Goal: Transaction & Acquisition: Purchase product/service

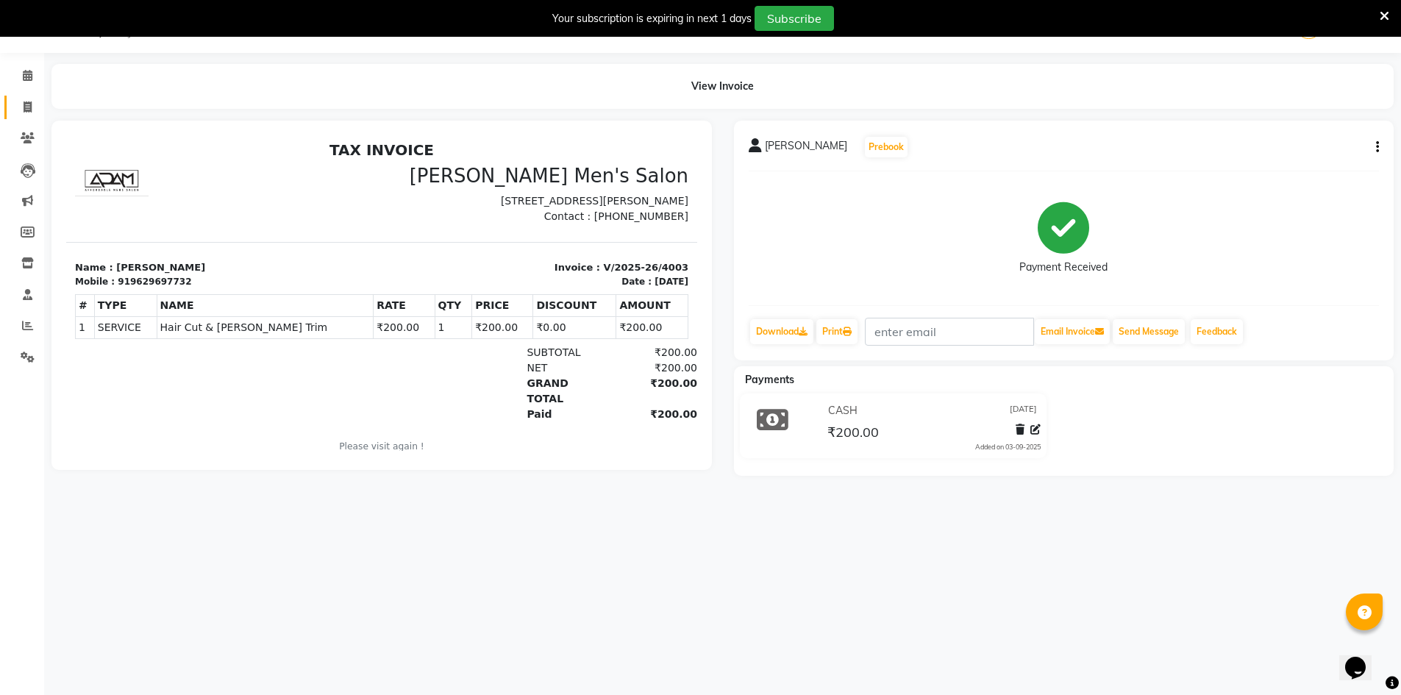
click at [20, 110] on span at bounding box center [28, 107] width 26 height 17
select select "service"
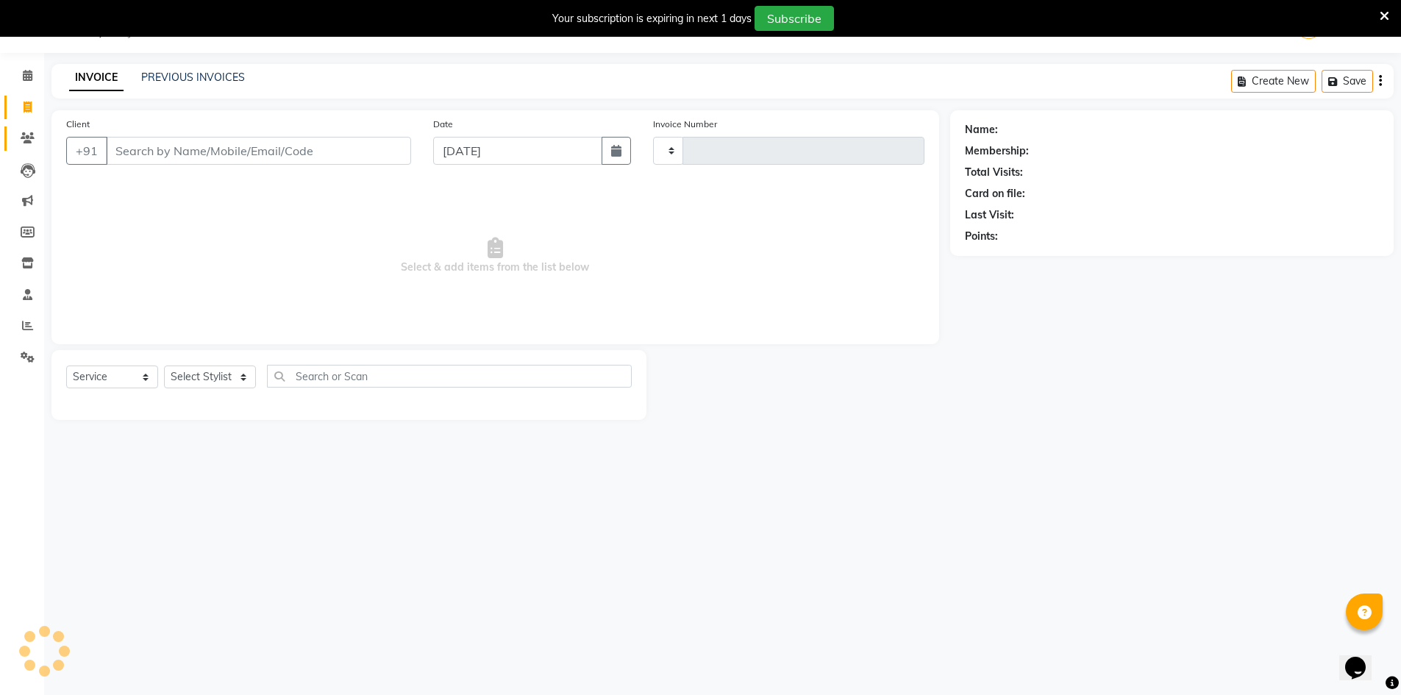
type input "4004"
select select "6913"
click at [135, 152] on input "Client" at bounding box center [258, 151] width 305 height 28
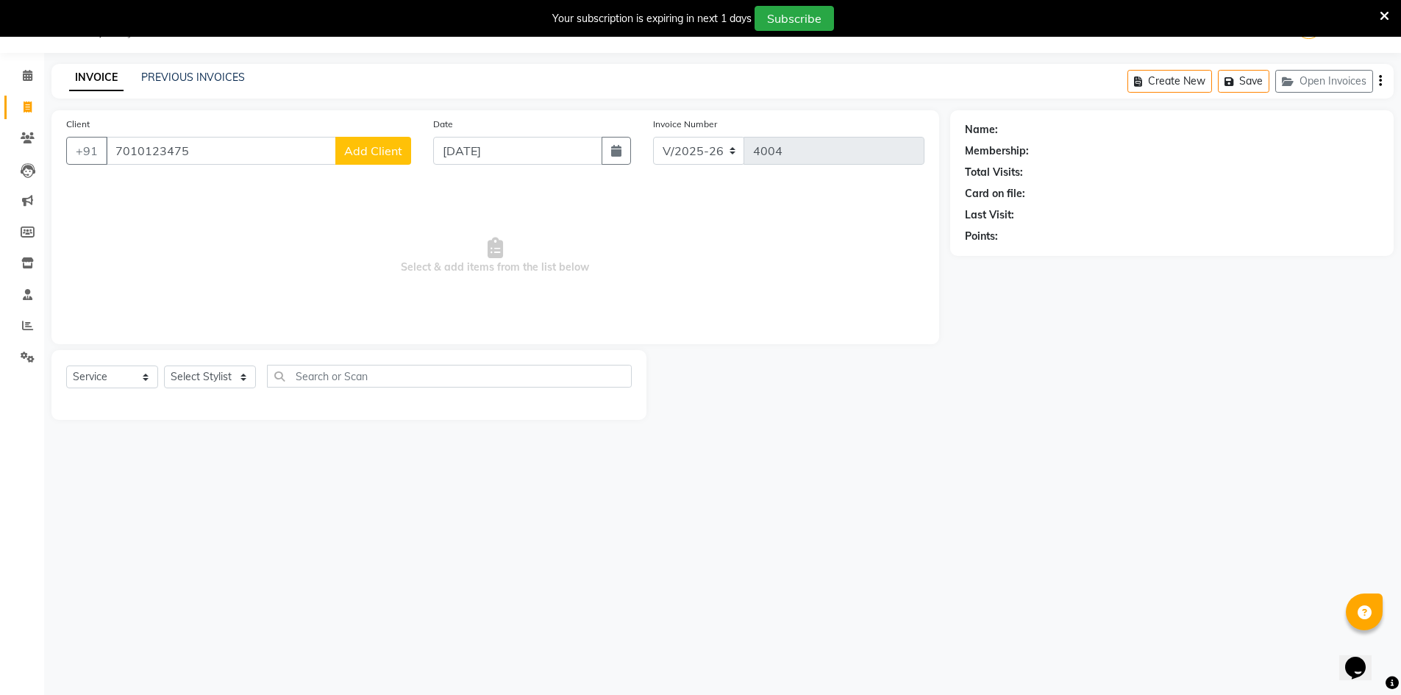
type input "7010123475"
click at [371, 158] on button "Add Client" at bounding box center [373, 151] width 76 height 28
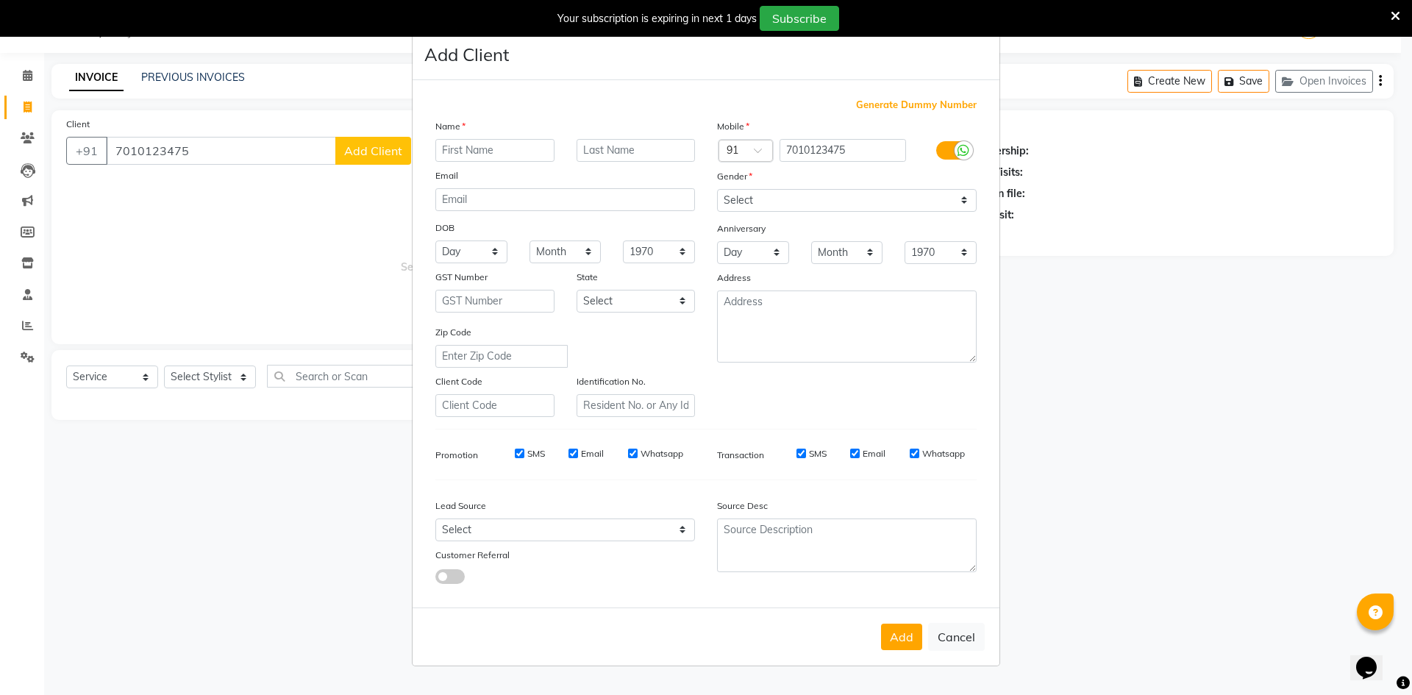
click at [451, 151] on input "text" at bounding box center [494, 150] width 119 height 23
type input "Anbu"
drag, startPoint x: 777, startPoint y: 208, endPoint x: 768, endPoint y: 198, distance: 14.0
click at [771, 201] on select "Select [DEMOGRAPHIC_DATA] [DEMOGRAPHIC_DATA] Other Prefer Not To Say" at bounding box center [847, 200] width 260 height 23
select select "[DEMOGRAPHIC_DATA]"
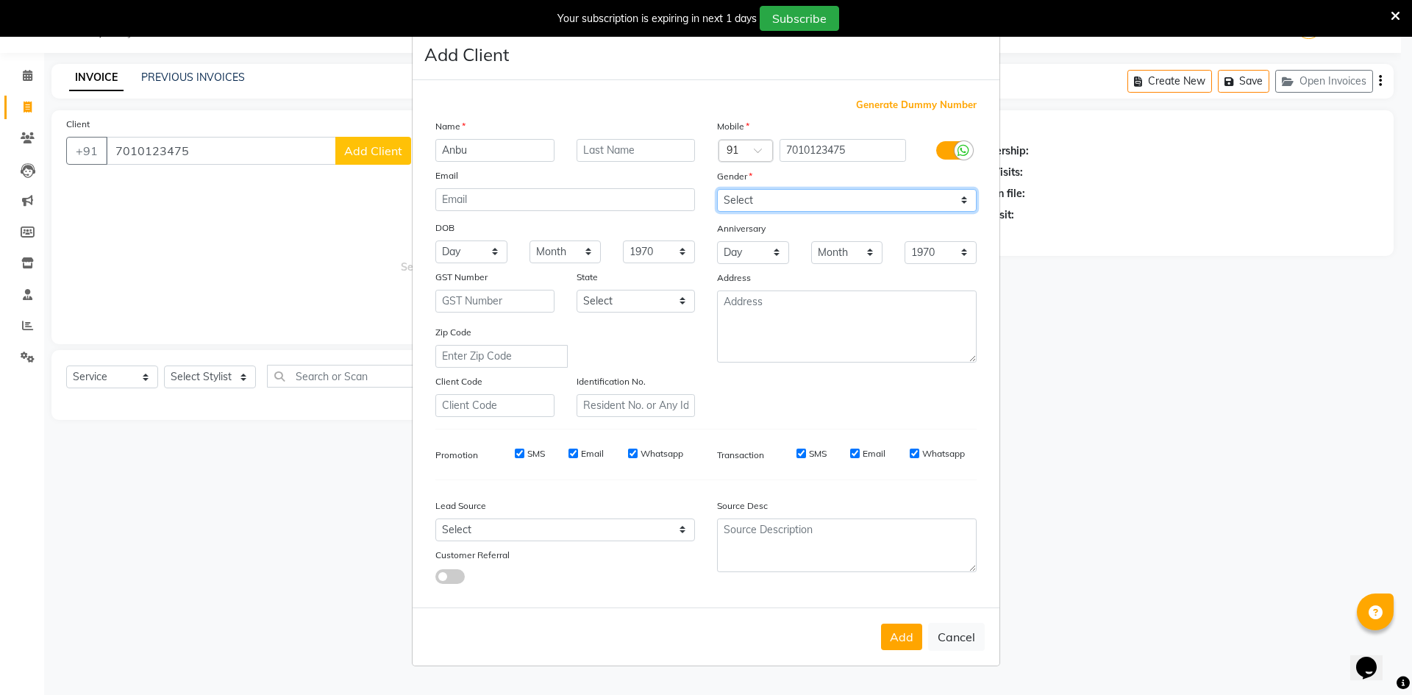
click at [717, 189] on select "Select [DEMOGRAPHIC_DATA] [DEMOGRAPHIC_DATA] Other Prefer Not To Say" at bounding box center [847, 200] width 260 height 23
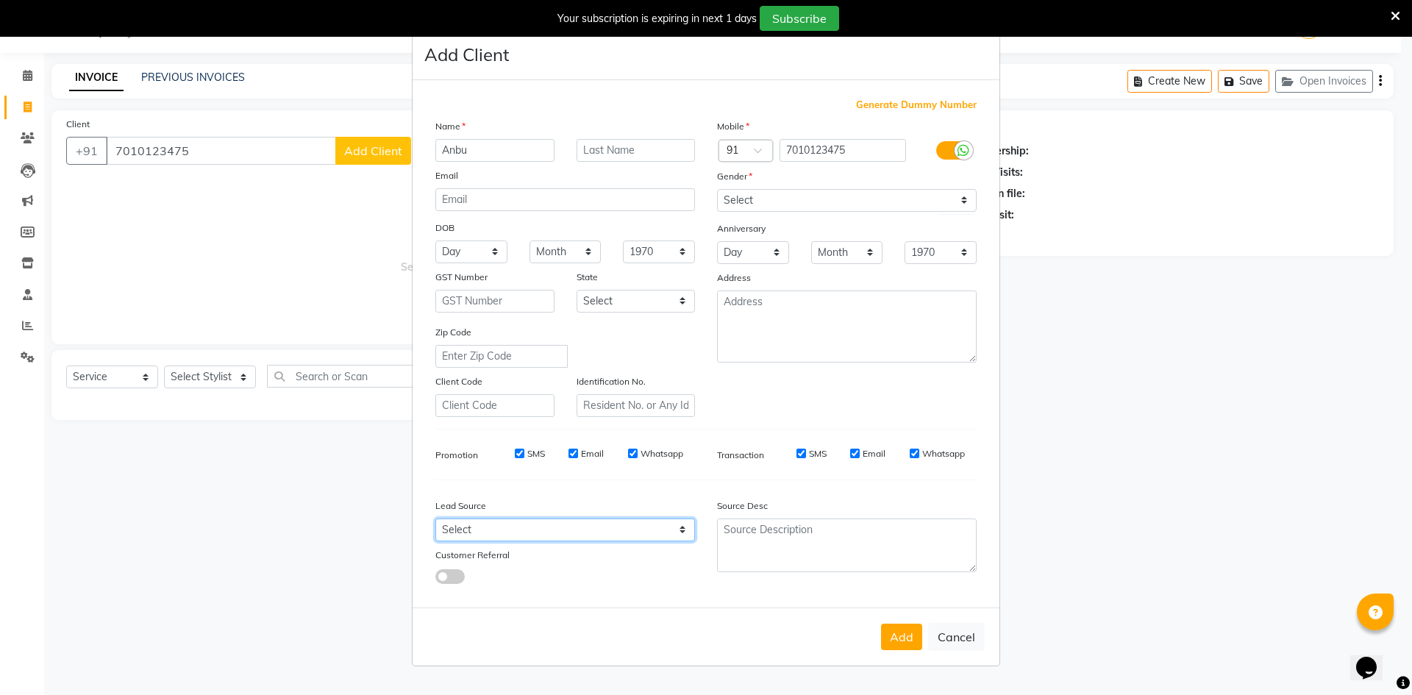
click at [613, 529] on select "Select Walk-in Referral Internet Friend Word of Mouth Advertisement Facebook Ju…" at bounding box center [565, 529] width 260 height 23
select select "48262"
click at [435, 518] on select "Select Walk-in Referral Internet Friend Word of Mouth Advertisement Facebook Ju…" at bounding box center [565, 529] width 260 height 23
click at [906, 626] on button "Add" at bounding box center [901, 636] width 41 height 26
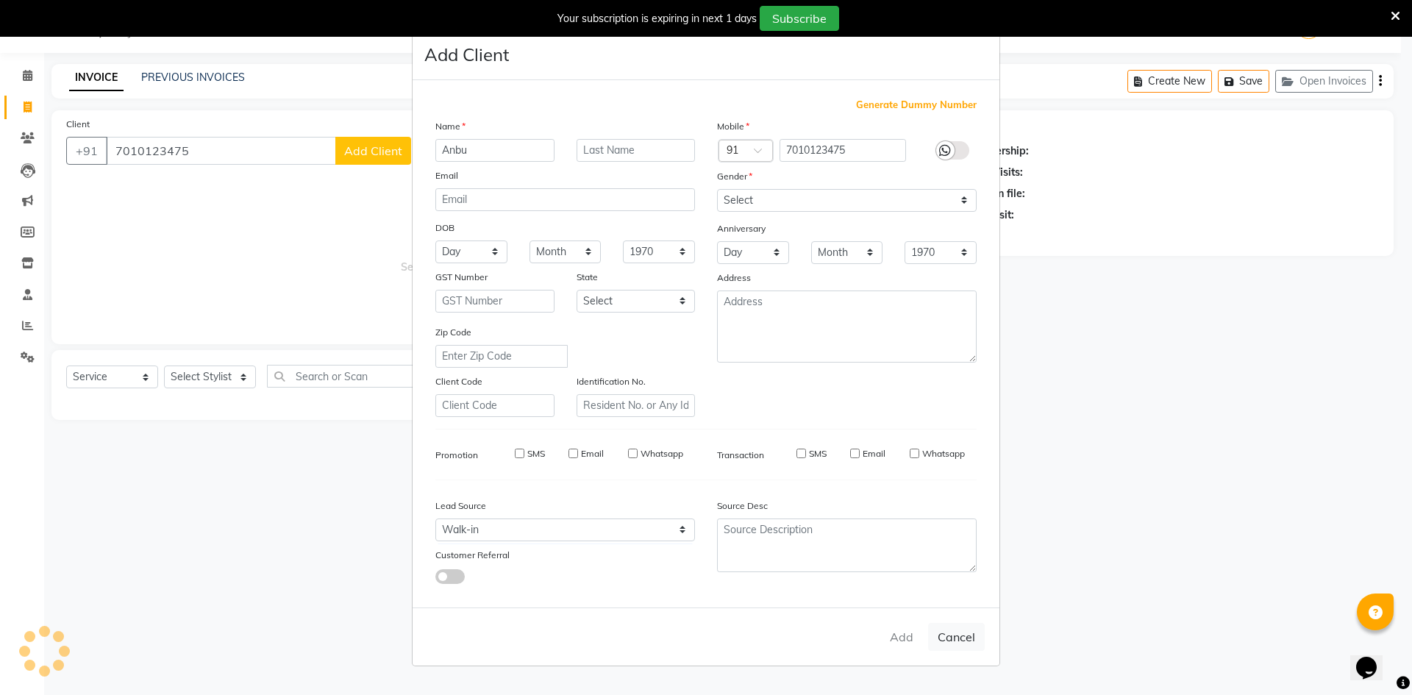
select select
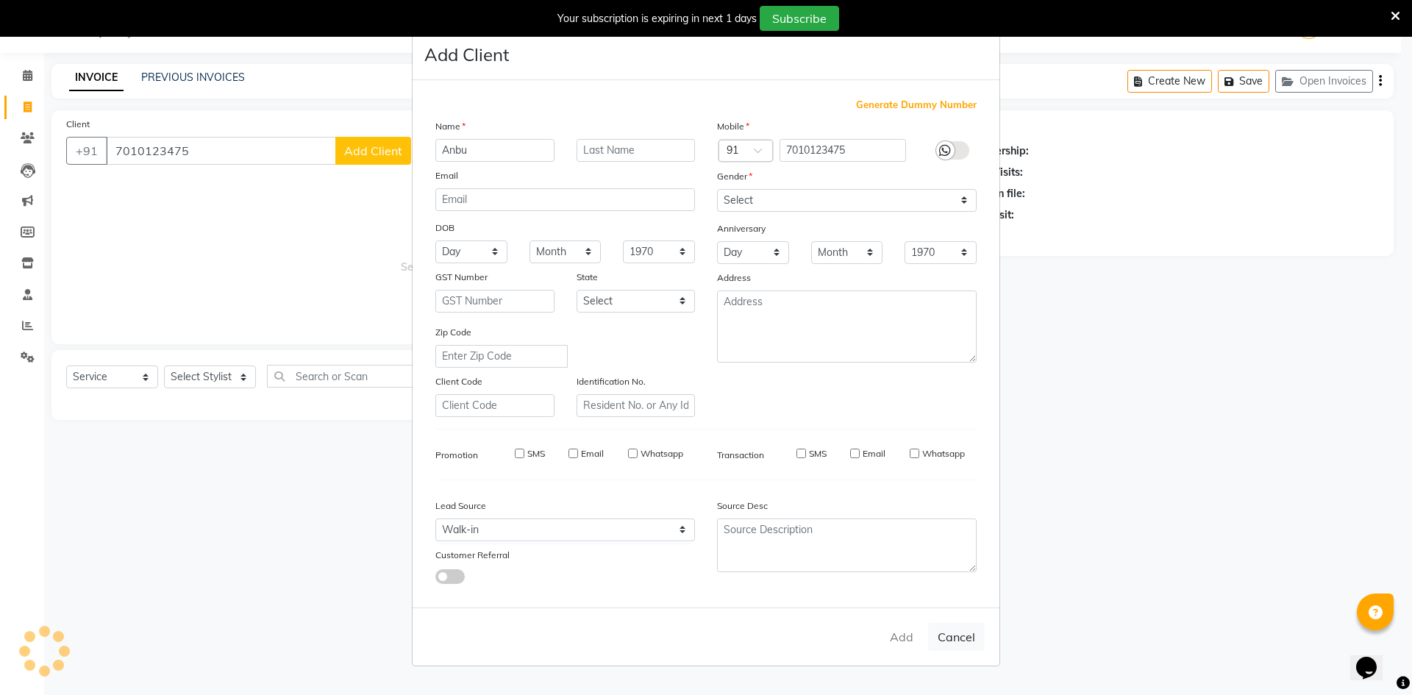
select select
checkbox input "false"
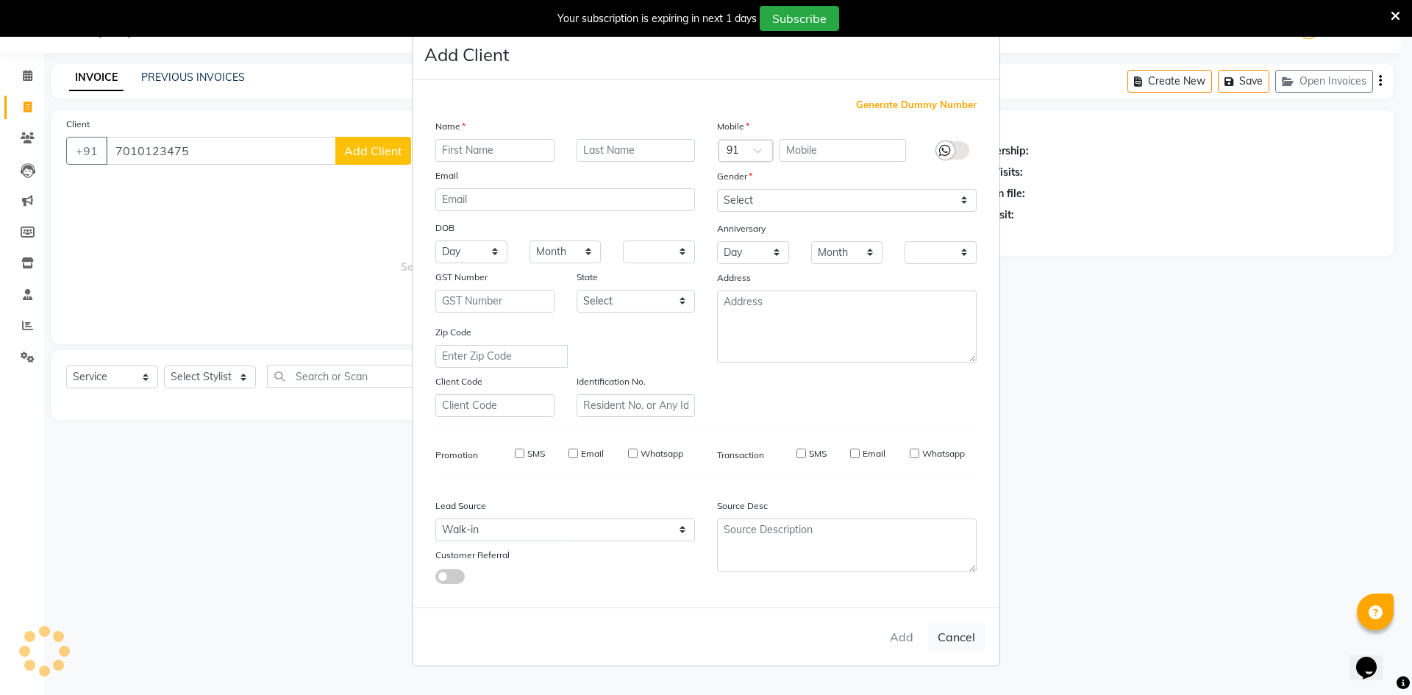
checkbox input "false"
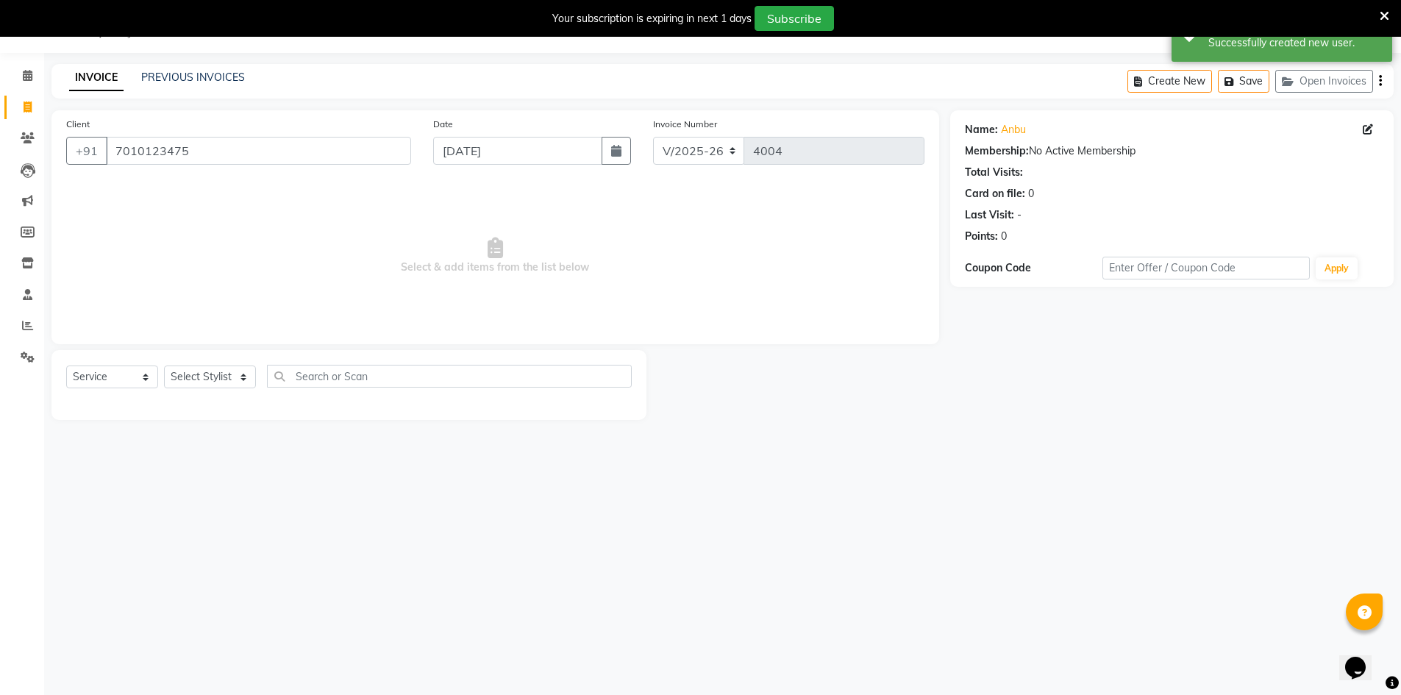
click at [204, 362] on div "Select Service Product Membership Package Voucher Prepaid Gift Card Select Styl…" at bounding box center [348, 385] width 595 height 70
click at [211, 375] on select "Select Stylist [PERSON_NAME] Manager [PERSON_NAME] [PERSON_NAME]" at bounding box center [210, 376] width 92 height 23
select select "86101"
click at [164, 365] on select "Select Stylist [PERSON_NAME] Manager [PERSON_NAME] [PERSON_NAME]" at bounding box center [210, 376] width 92 height 23
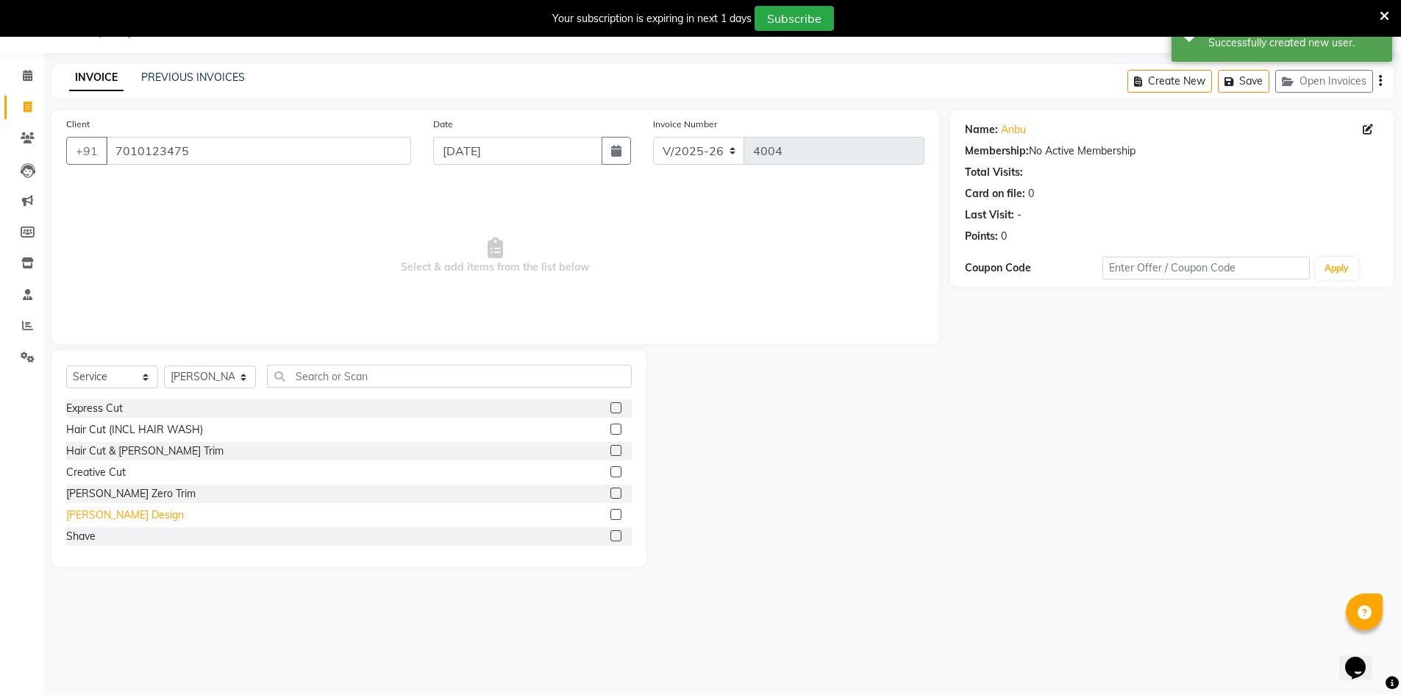
click at [108, 514] on div "[PERSON_NAME] Design" at bounding box center [125, 514] width 118 height 15
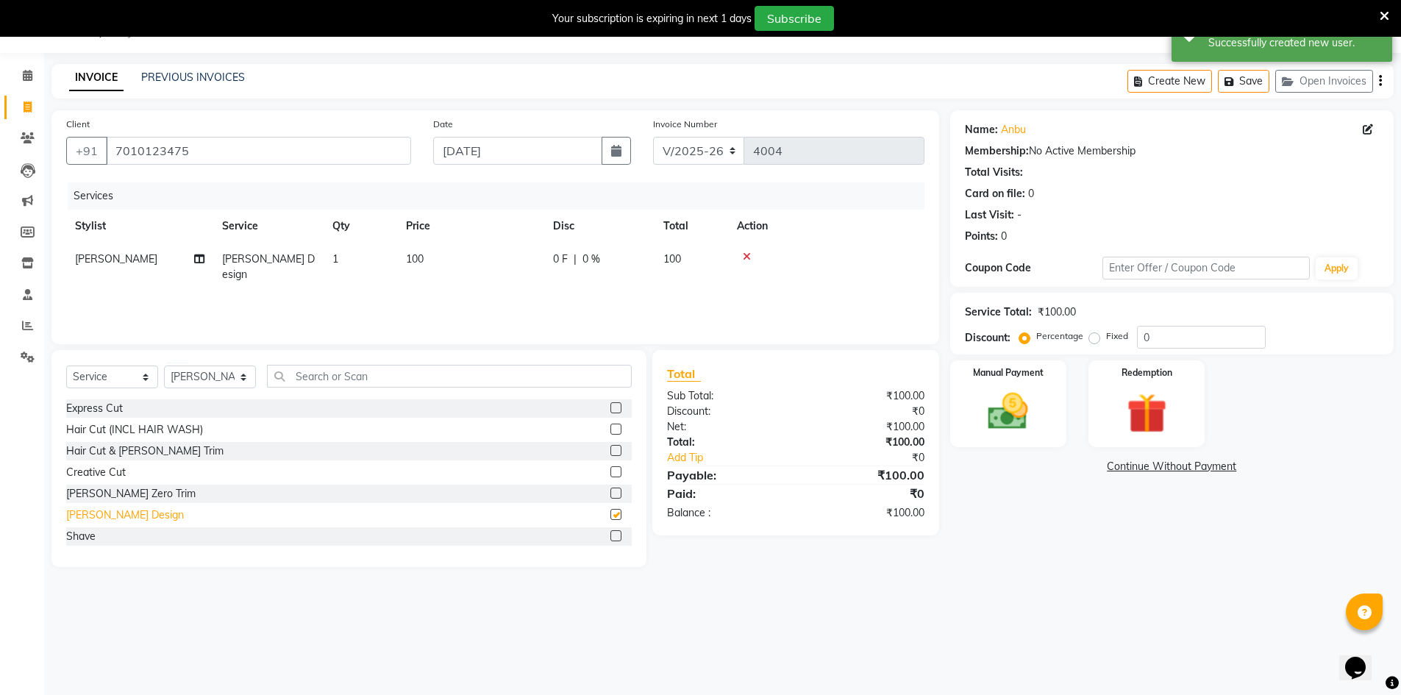
checkbox input "false"
click at [978, 428] on img at bounding box center [1008, 411] width 68 height 48
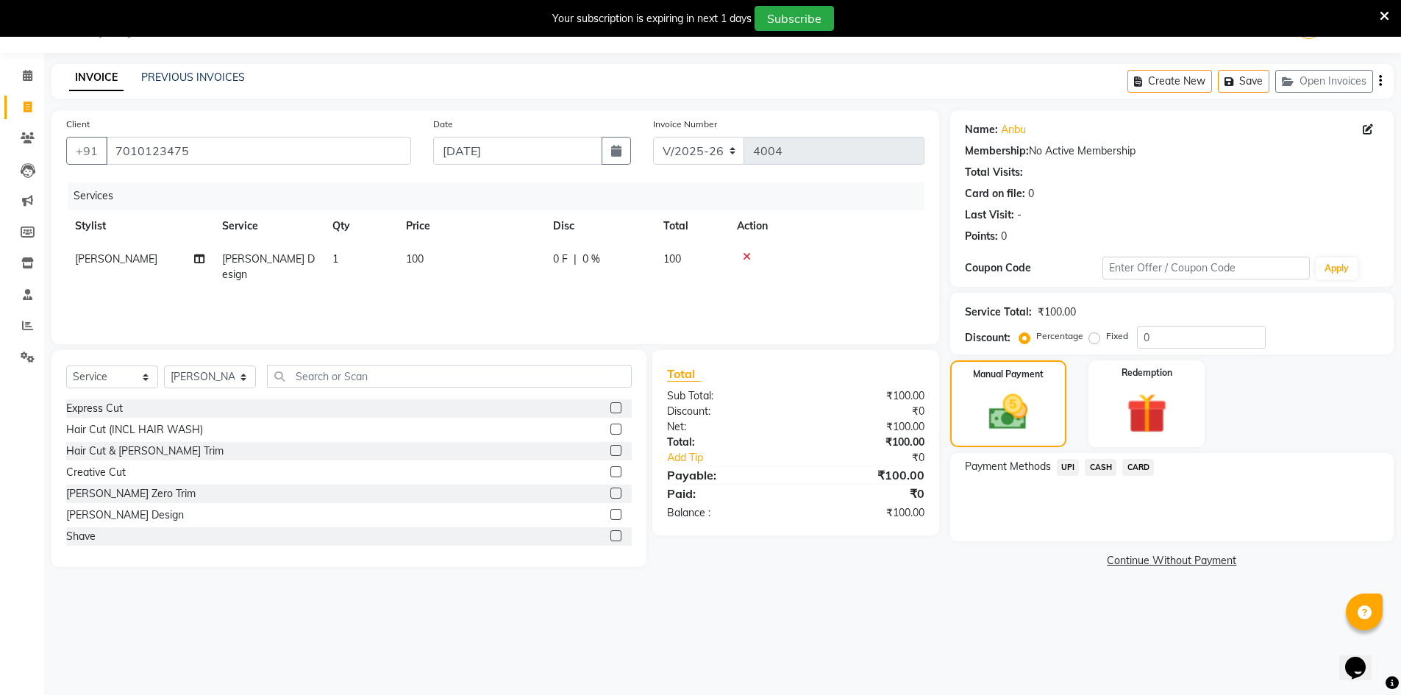
click at [1087, 467] on span "CASH" at bounding box center [1100, 467] width 32 height 17
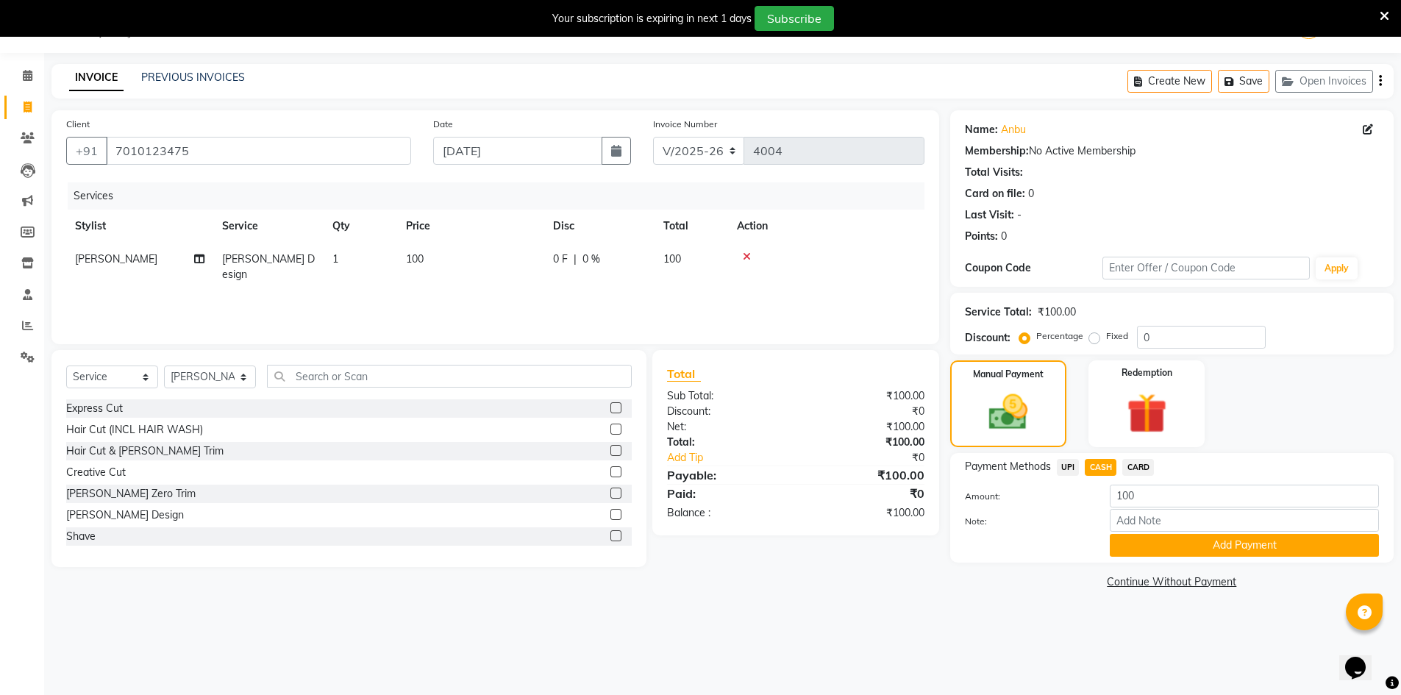
click at [1148, 557] on div "Payment Methods UPI CASH CARD Amount: 100 Note: Add Payment" at bounding box center [1171, 508] width 443 height 110
click at [1229, 552] on button "Add Payment" at bounding box center [1243, 545] width 269 height 23
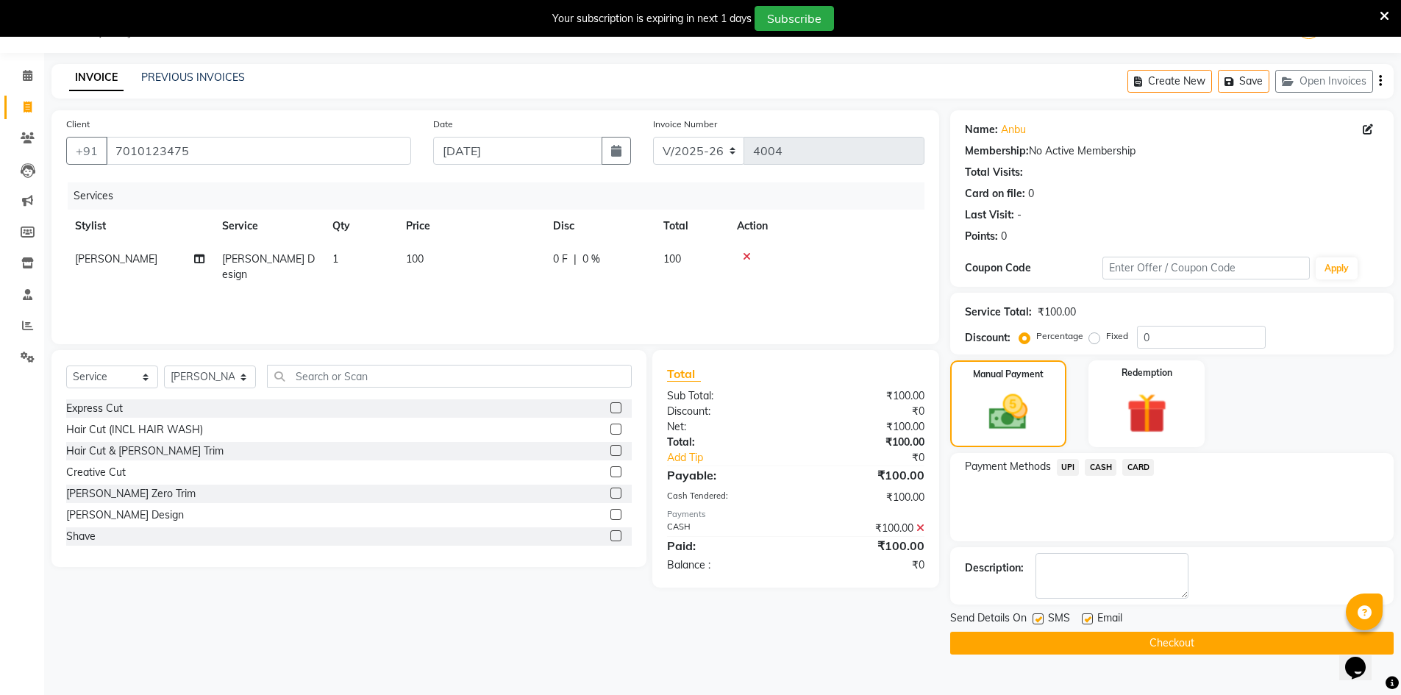
click at [1145, 636] on button "Checkout" at bounding box center [1171, 643] width 443 height 23
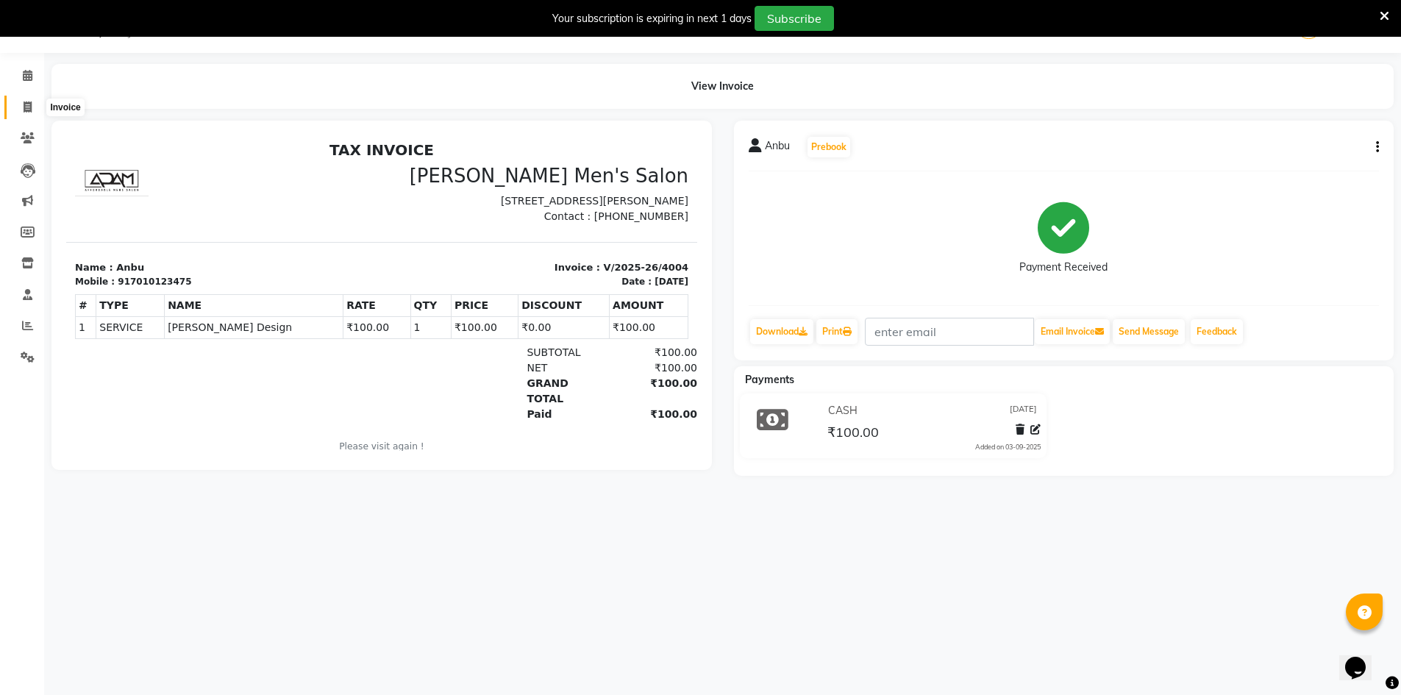
click at [29, 112] on span at bounding box center [28, 107] width 26 height 17
select select "service"
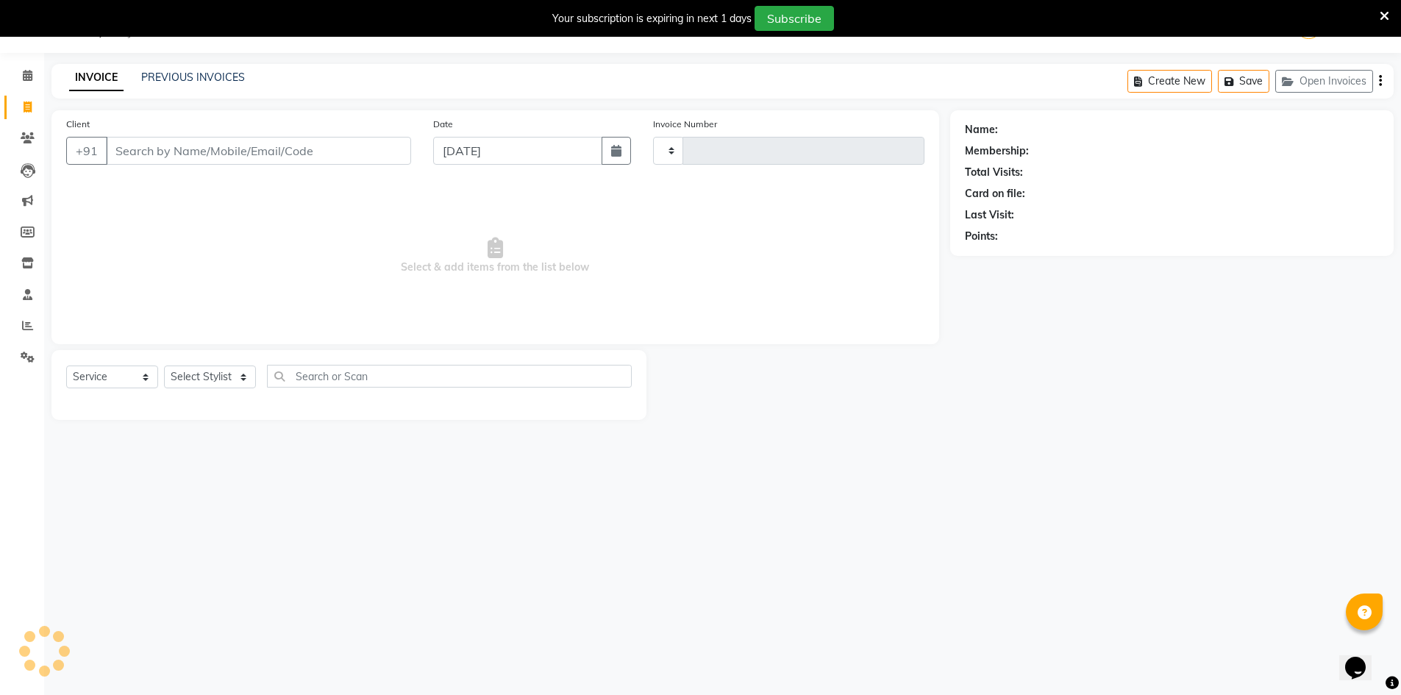
type input "4005"
select select "6913"
click at [148, 89] on div "INVOICE PREVIOUS INVOICES Create New Save Open Invoices" at bounding box center [722, 81] width 1342 height 35
click at [150, 82] on link "PREVIOUS INVOICES" at bounding box center [193, 77] width 104 height 13
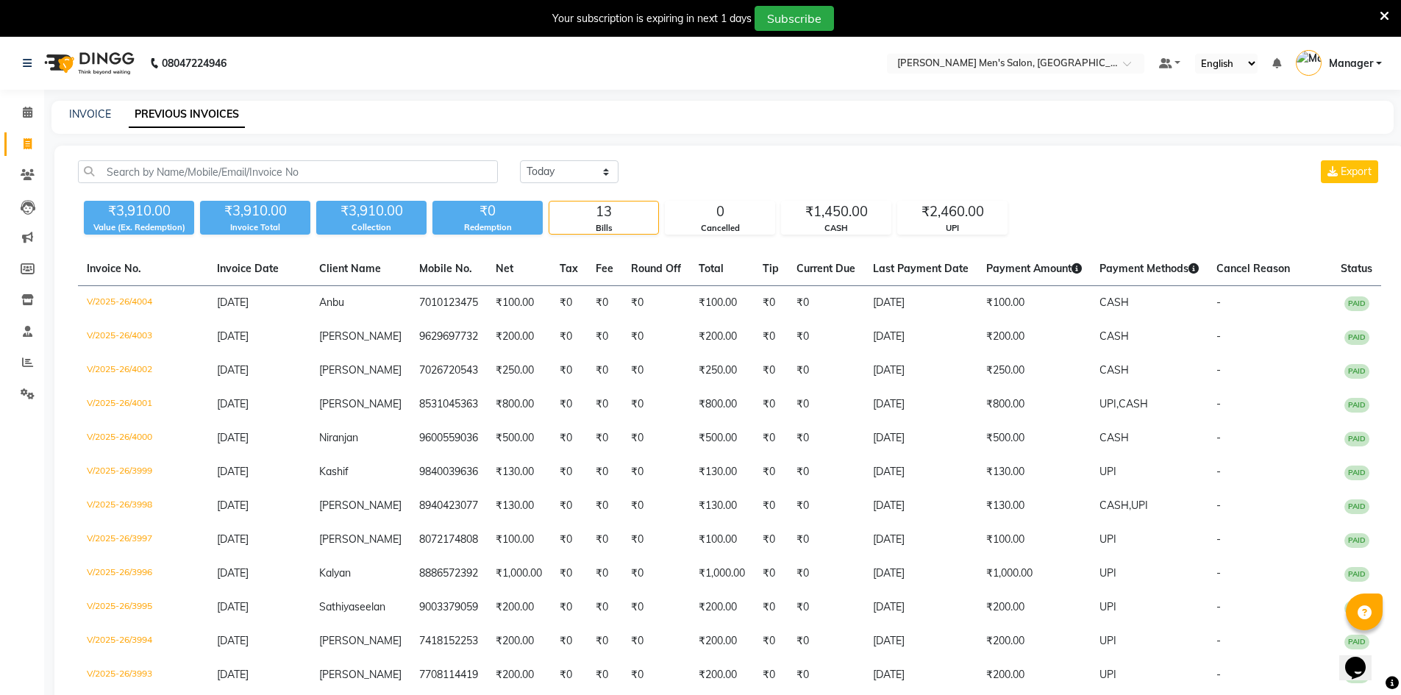
click at [97, 103] on div "INVOICE PREVIOUS INVOICES" at bounding box center [722, 117] width 1342 height 33
click at [103, 107] on link "INVOICE" at bounding box center [90, 113] width 42 height 13
select select "service"
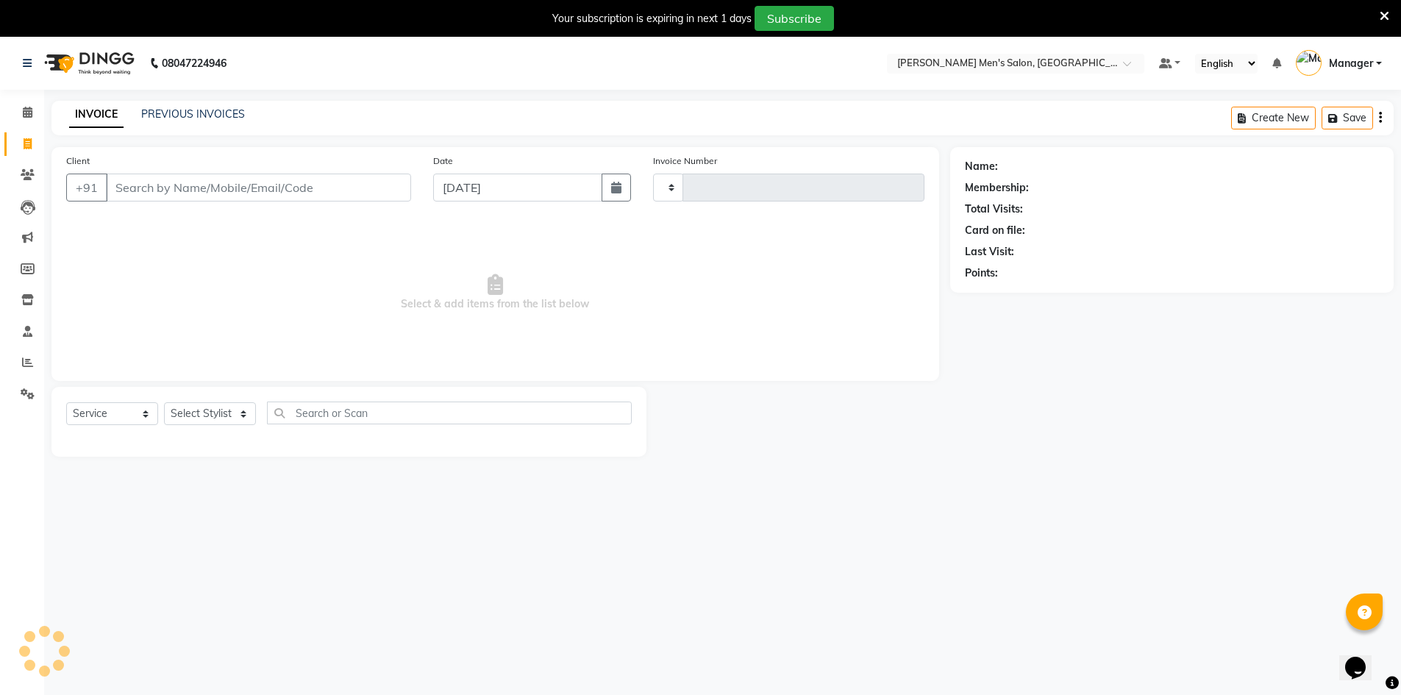
type input "4005"
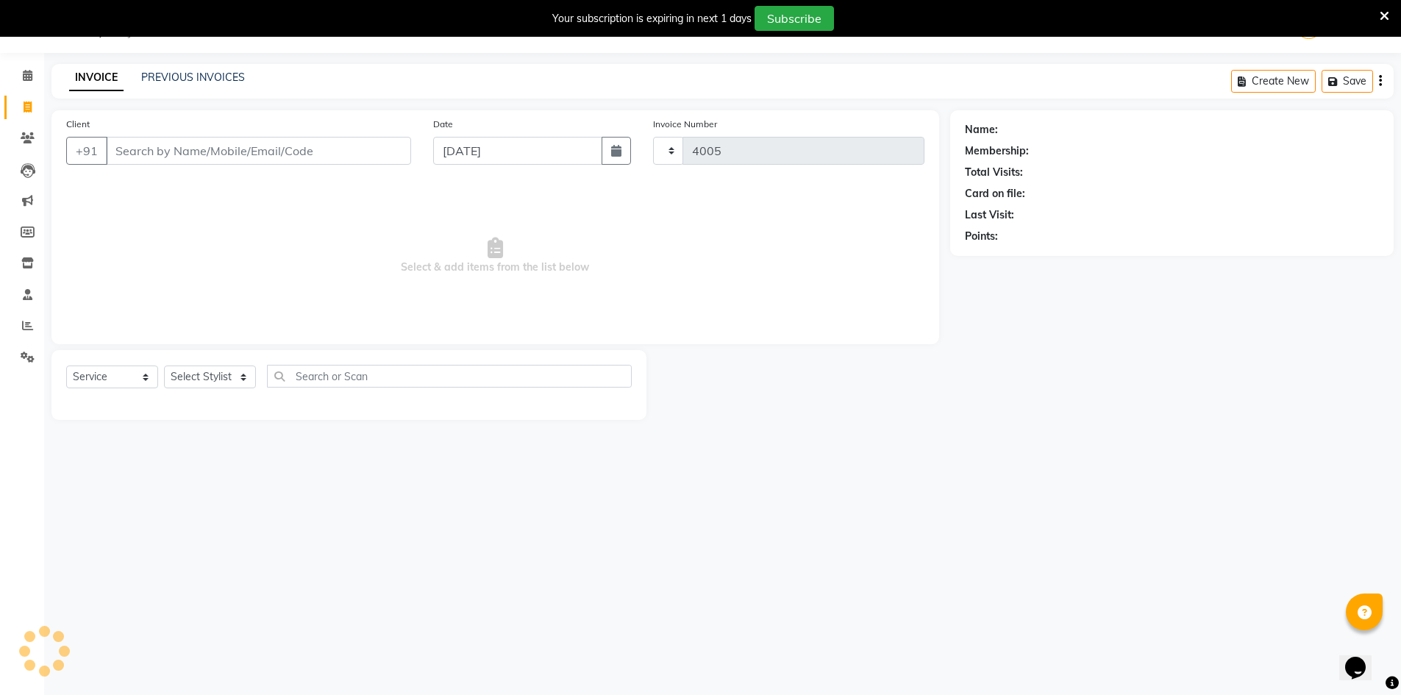
select select "6913"
drag, startPoint x: 167, startPoint y: 149, endPoint x: 212, endPoint y: 173, distance: 51.0
click at [168, 148] on input "Client" at bounding box center [258, 151] width 305 height 28
type input "9"
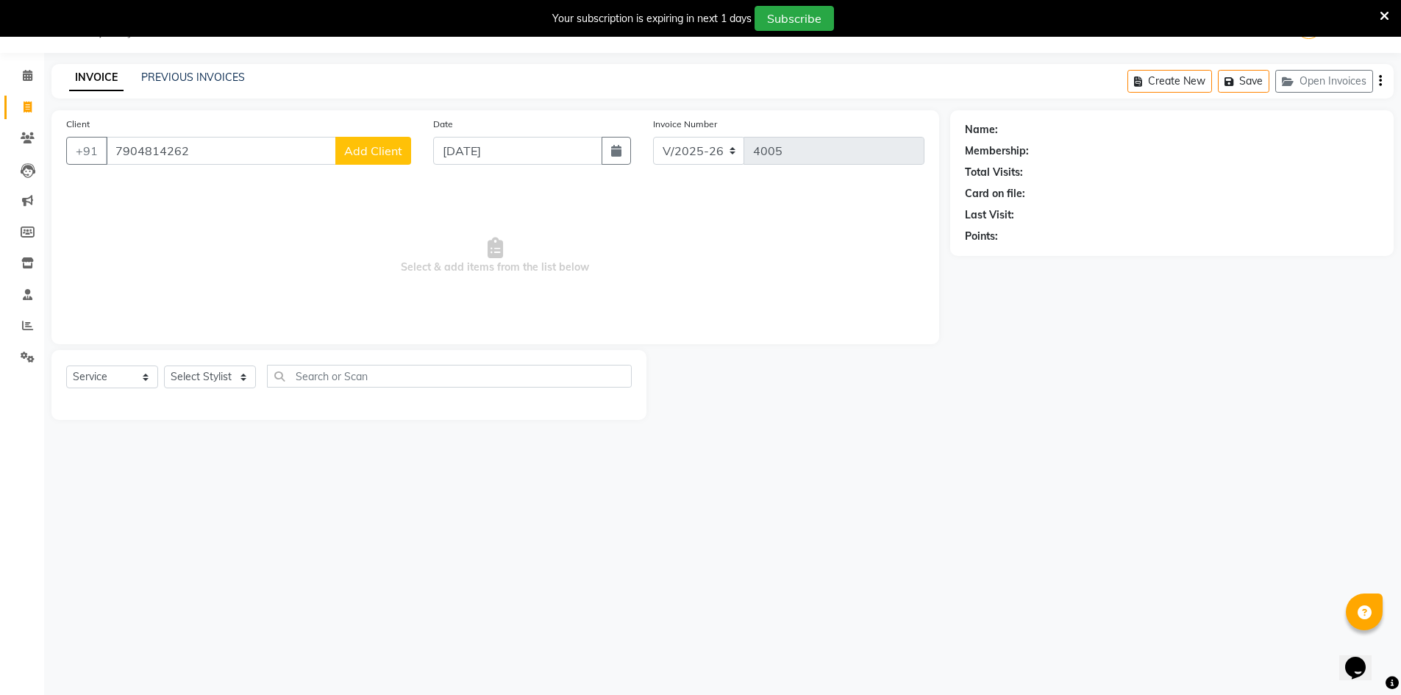
type input "7904814262"
click at [345, 159] on button "Add Client" at bounding box center [373, 151] width 76 height 28
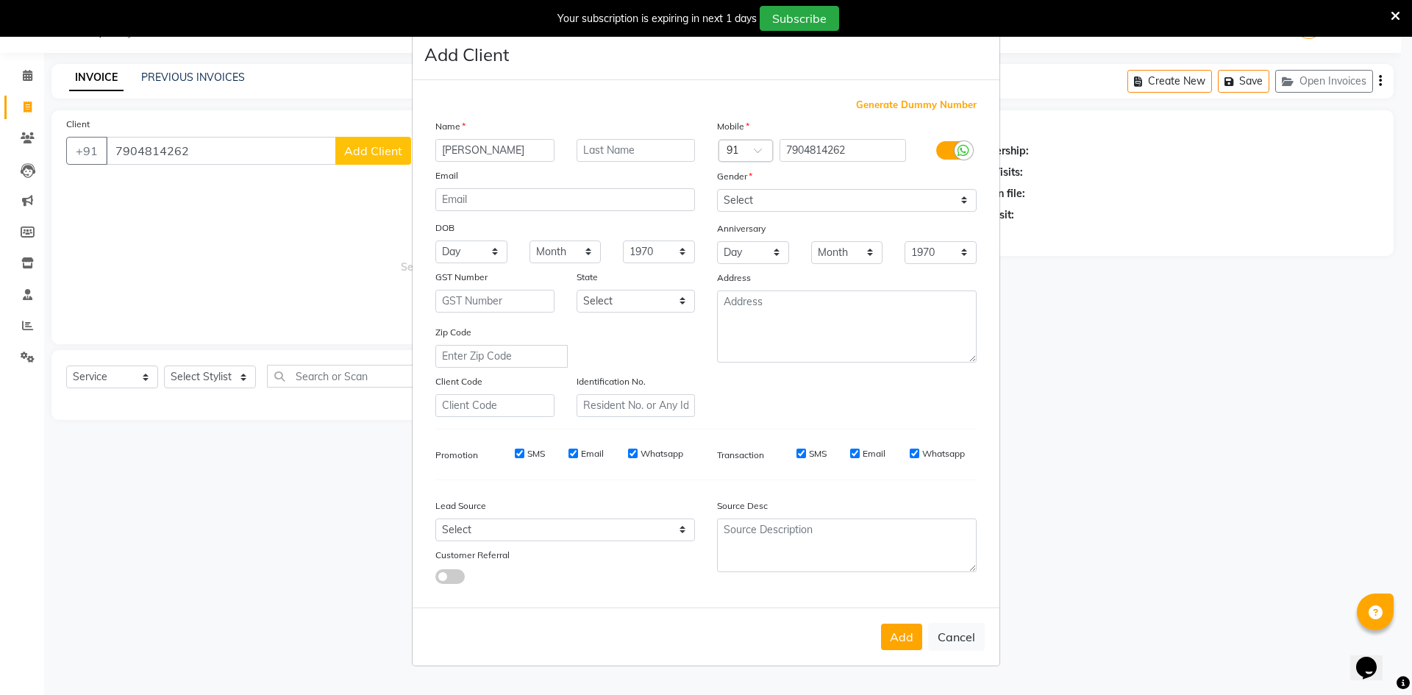
type input "[PERSON_NAME]"
drag, startPoint x: 772, startPoint y: 200, endPoint x: 772, endPoint y: 209, distance: 8.8
click at [772, 200] on select "Select [DEMOGRAPHIC_DATA] [DEMOGRAPHIC_DATA] Other Prefer Not To Say" at bounding box center [847, 200] width 260 height 23
select select "[DEMOGRAPHIC_DATA]"
click at [717, 189] on select "Select [DEMOGRAPHIC_DATA] [DEMOGRAPHIC_DATA] Other Prefer Not To Say" at bounding box center [847, 200] width 260 height 23
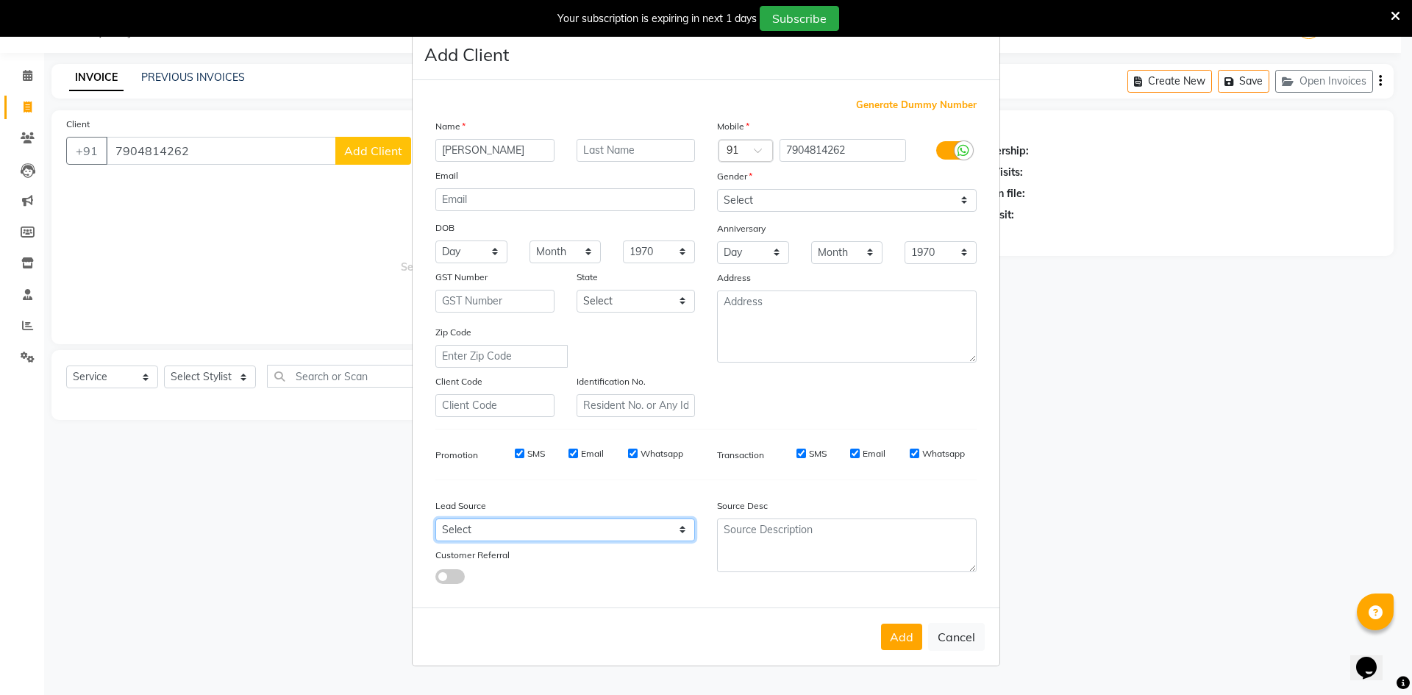
click at [576, 537] on select "Select Walk-in Referral Internet Friend Word of Mouth Advertisement Facebook Ju…" at bounding box center [565, 529] width 260 height 23
select select "48262"
click at [435, 518] on select "Select Walk-in Referral Internet Friend Word of Mouth Advertisement Facebook Ju…" at bounding box center [565, 529] width 260 height 23
click at [900, 651] on div "Add Cancel" at bounding box center [705, 636] width 587 height 58
click at [897, 640] on button "Add" at bounding box center [901, 636] width 41 height 26
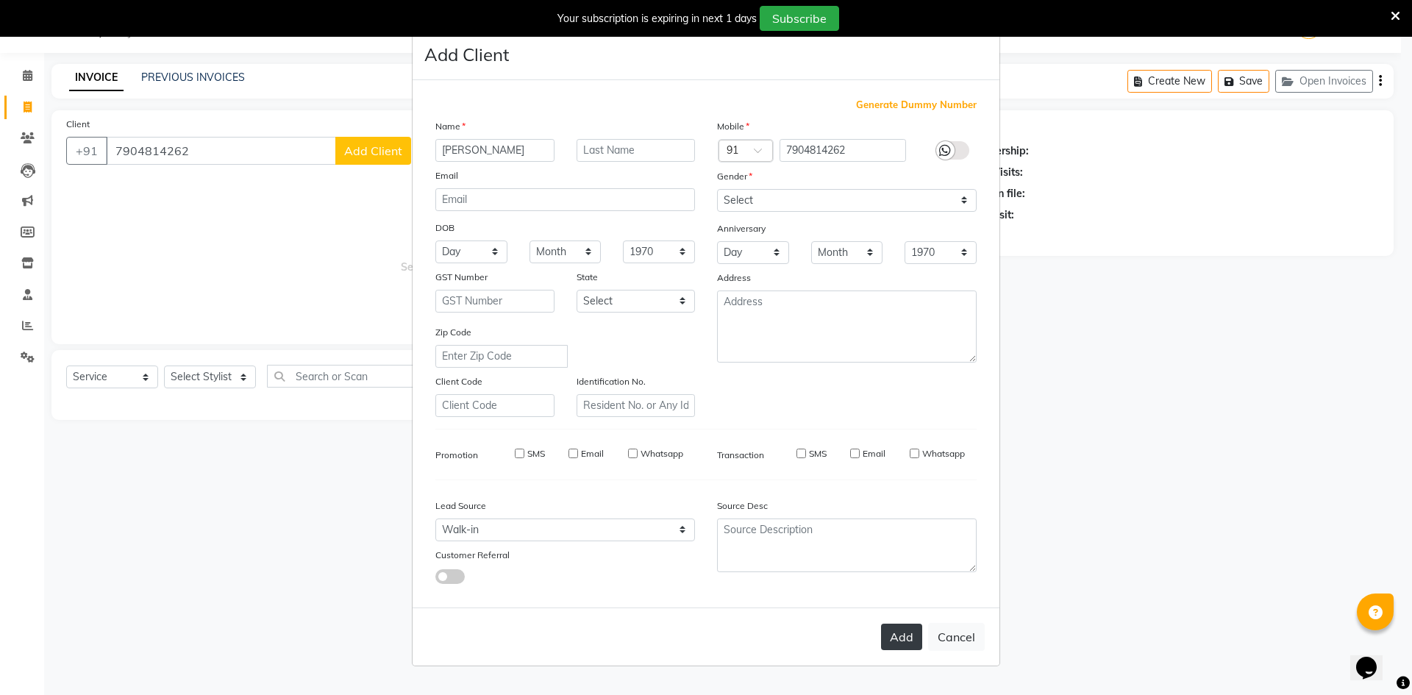
select select
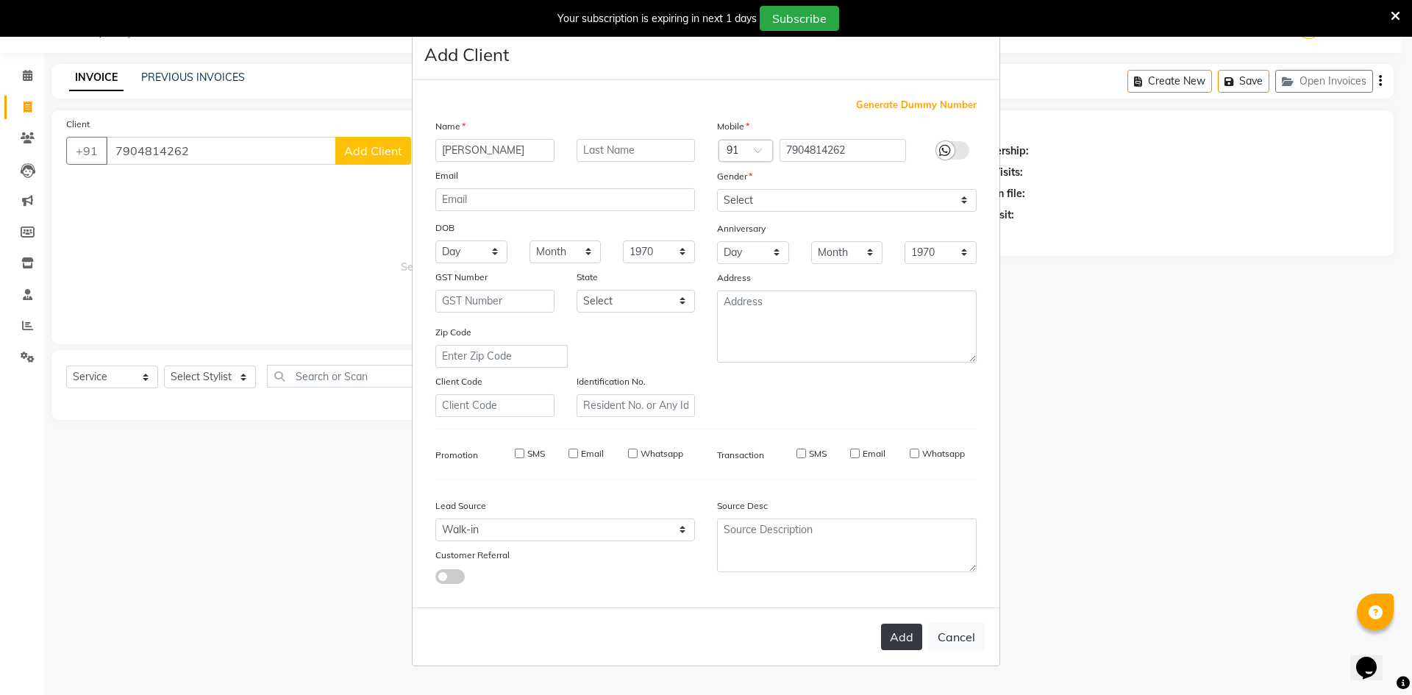
select select
checkbox input "false"
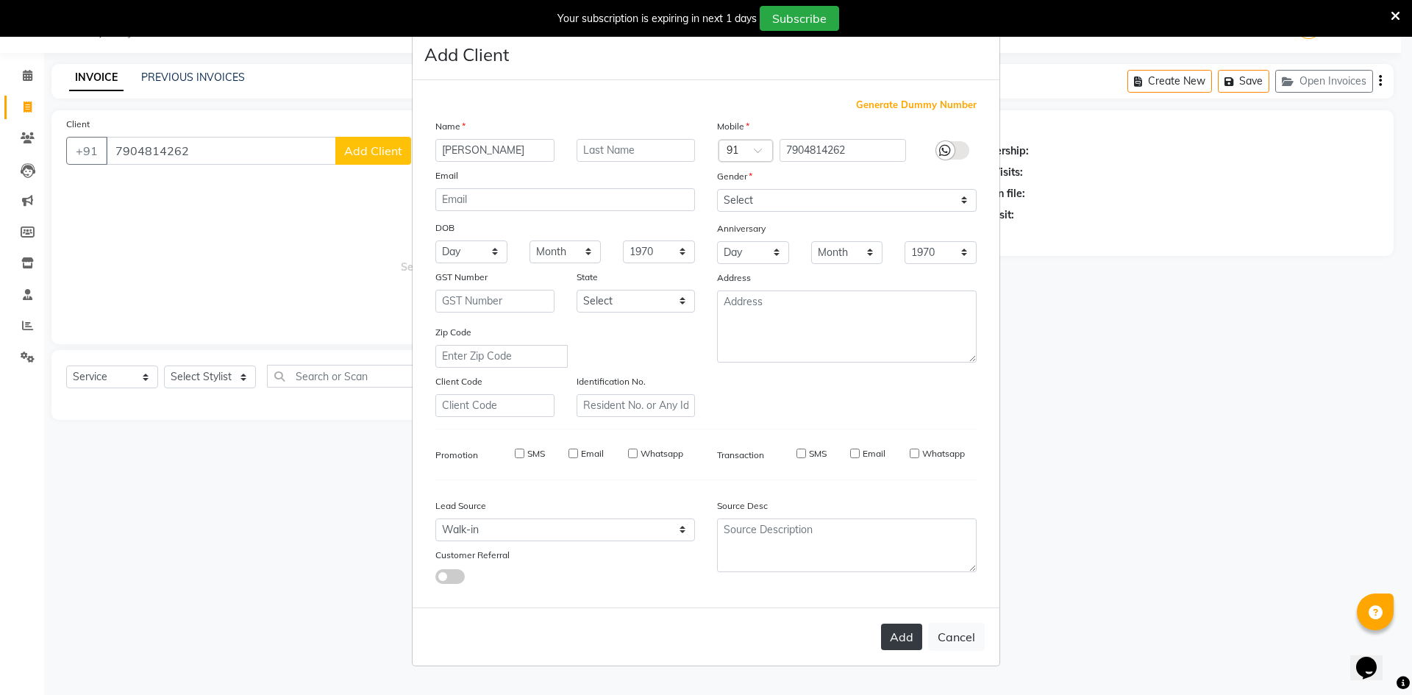
checkbox input "false"
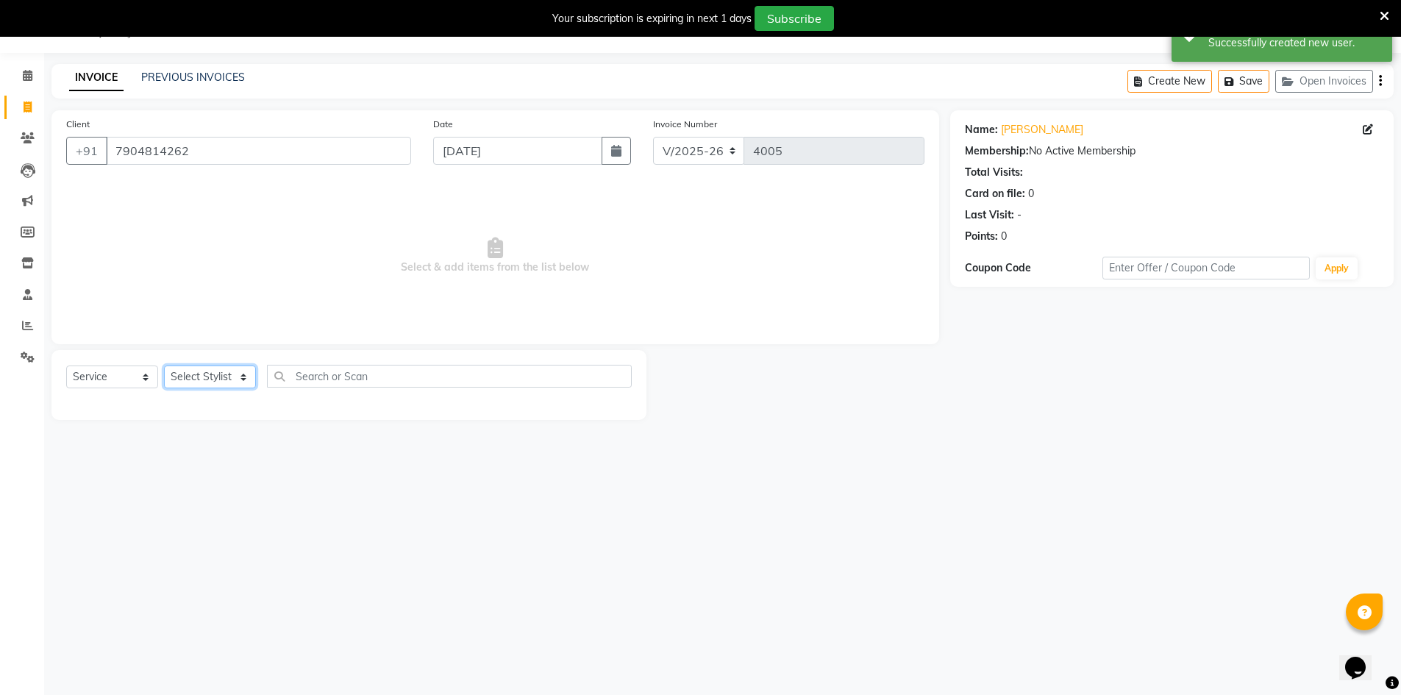
click at [215, 382] on select "Select Stylist [PERSON_NAME] Manager [PERSON_NAME] [PERSON_NAME]" at bounding box center [210, 376] width 92 height 23
select select "86101"
click at [164, 365] on select "Select Stylist [PERSON_NAME] Manager [PERSON_NAME] [PERSON_NAME]" at bounding box center [210, 376] width 92 height 23
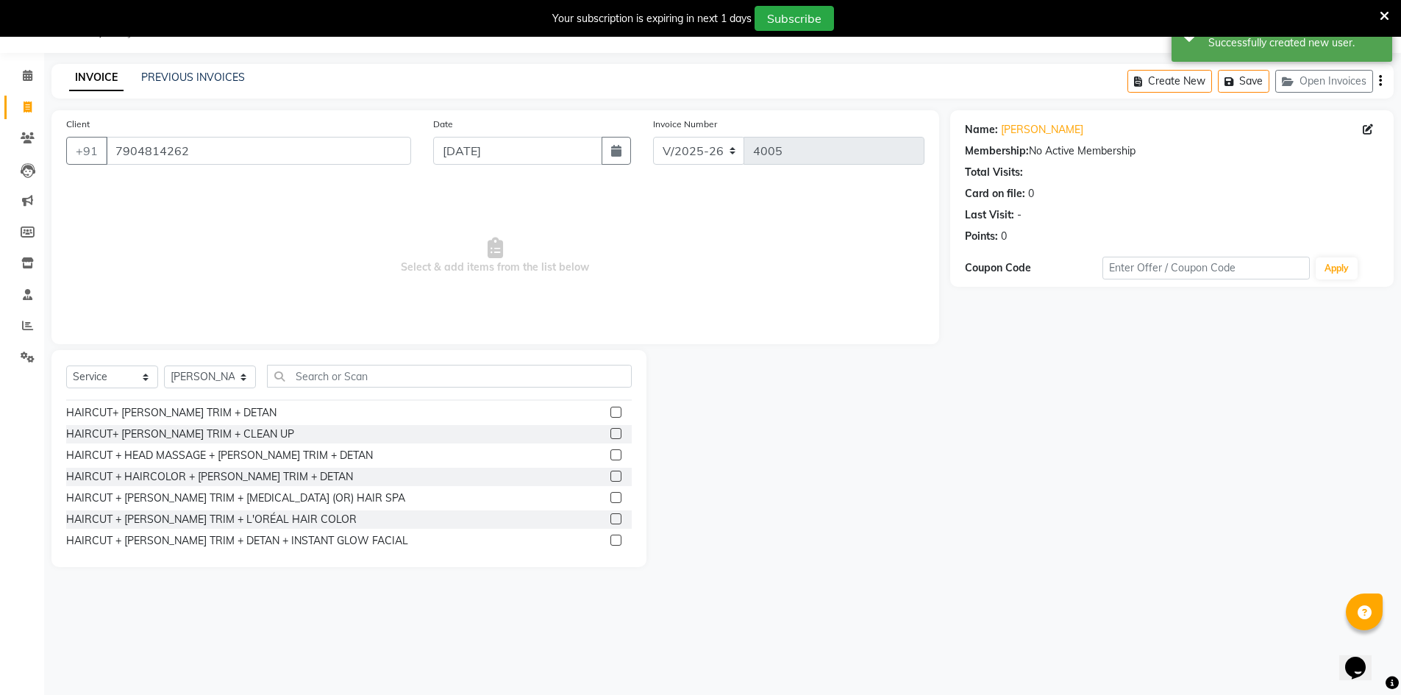
scroll to position [919, 0]
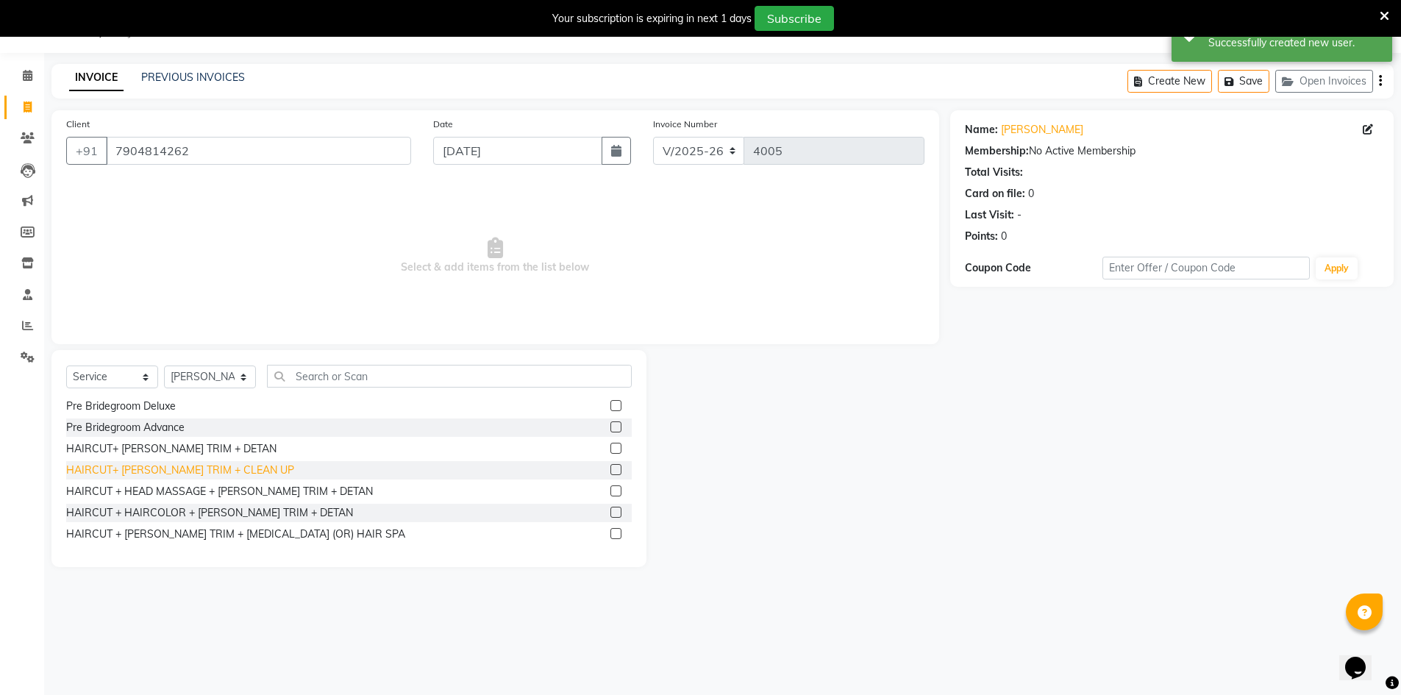
click at [218, 465] on div "HAIRCUT+ [PERSON_NAME] TRIM + CLEAN UP" at bounding box center [180, 469] width 228 height 15
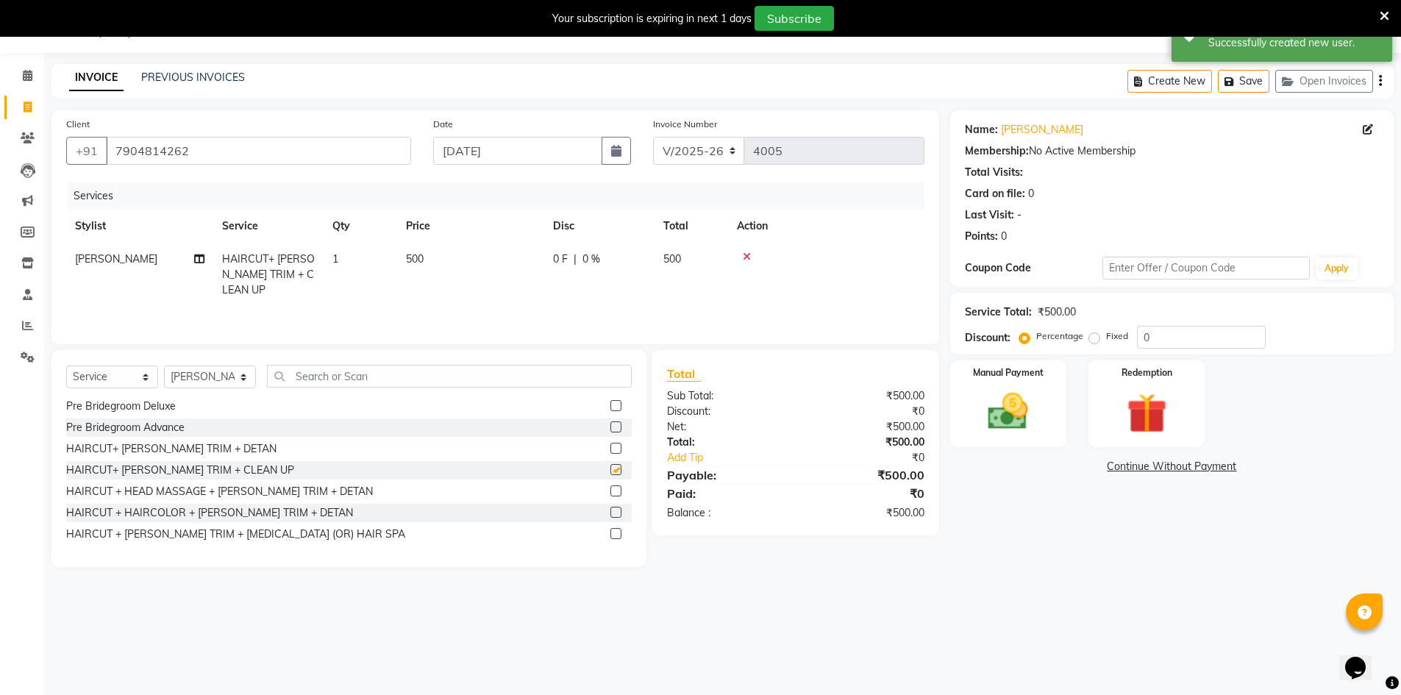
checkbox input "false"
click at [1021, 389] on img at bounding box center [1008, 411] width 68 height 48
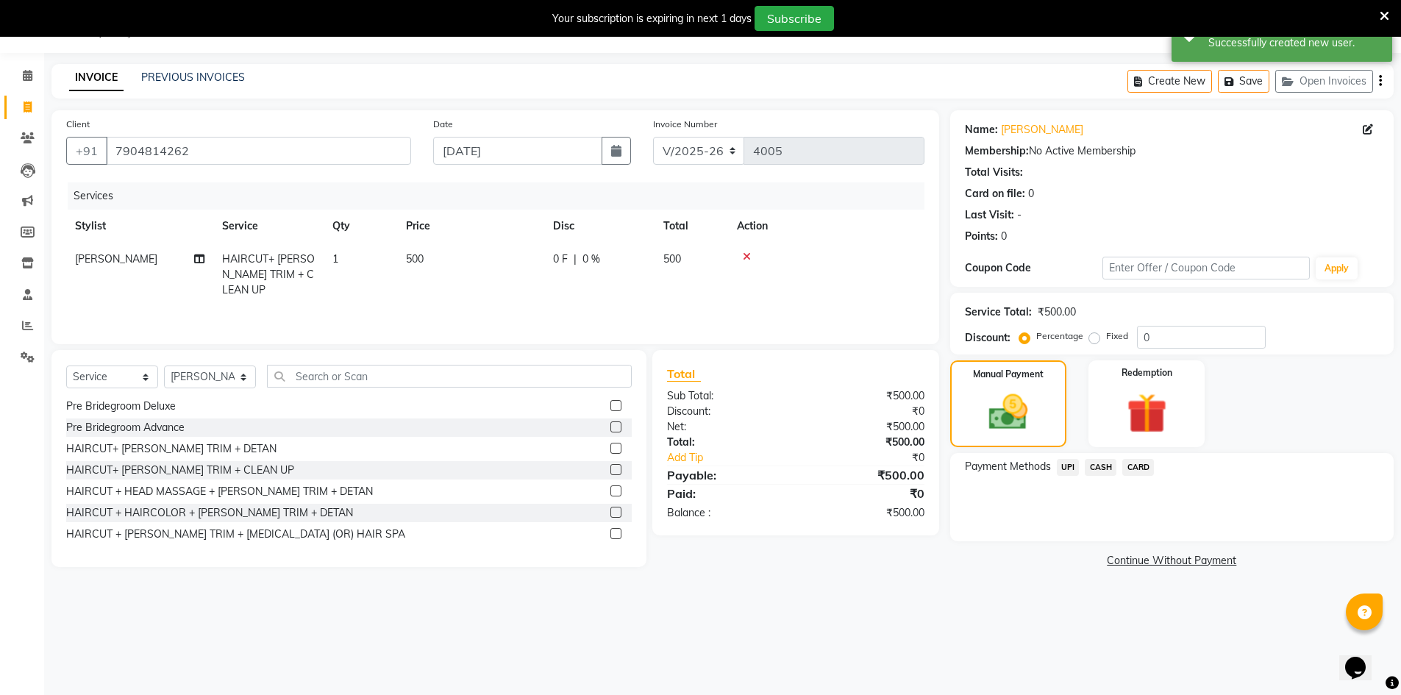
click at [1073, 462] on span "UPI" at bounding box center [1068, 467] width 23 height 17
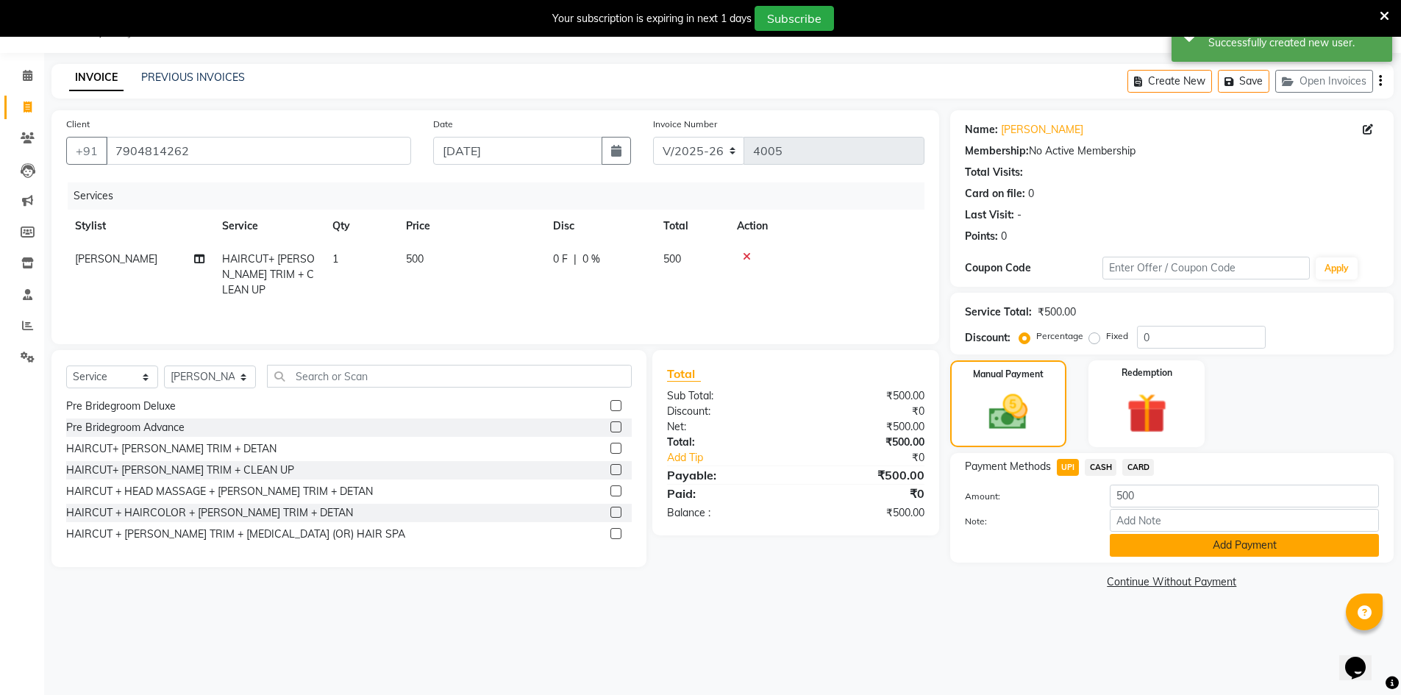
click at [1122, 546] on button "Add Payment" at bounding box center [1243, 545] width 269 height 23
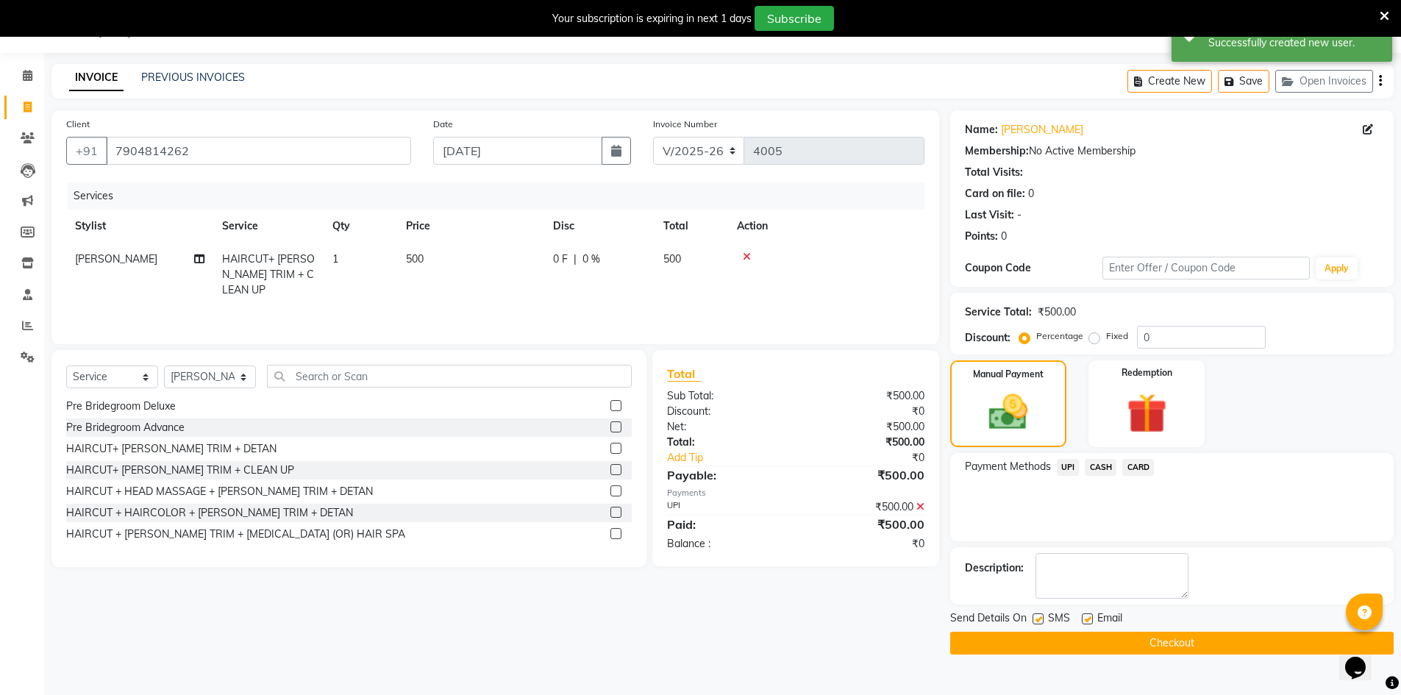
click at [1130, 644] on button "Checkout" at bounding box center [1171, 643] width 443 height 23
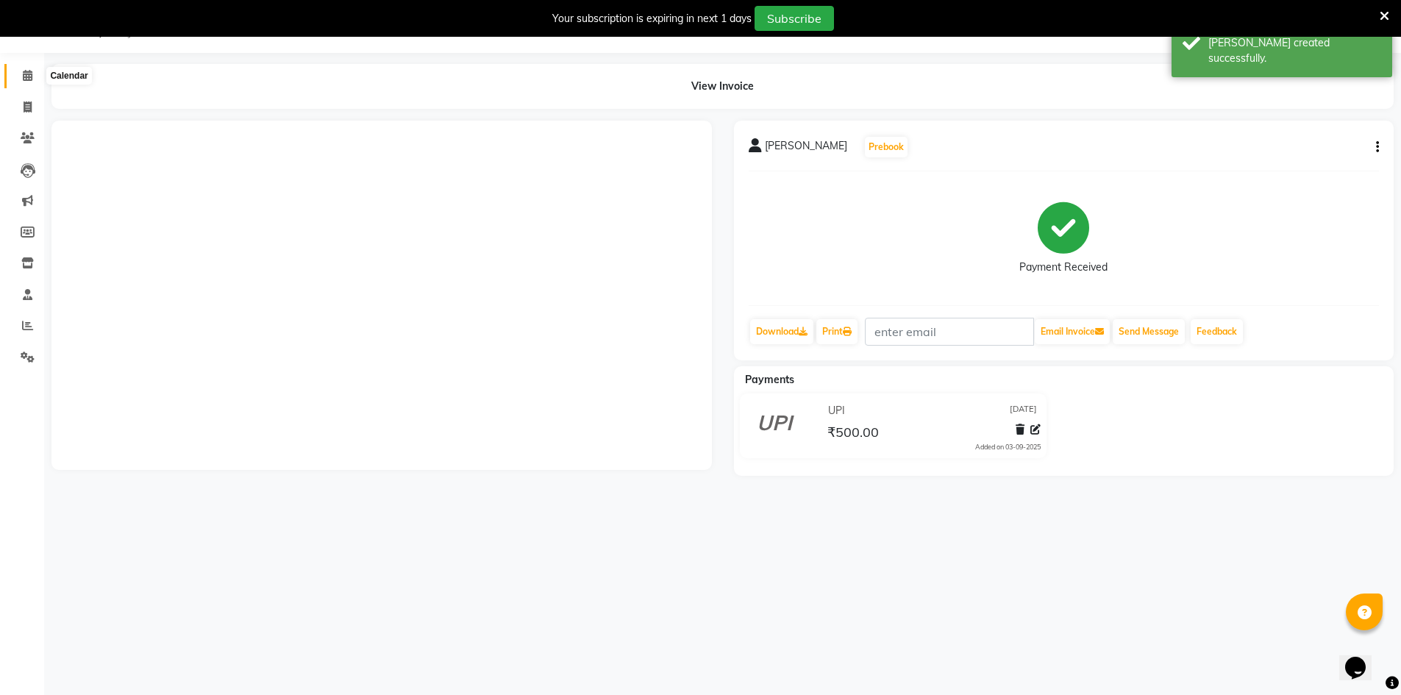
click at [24, 77] on icon at bounding box center [28, 75] width 10 height 11
